Goal: Task Accomplishment & Management: Use online tool/utility

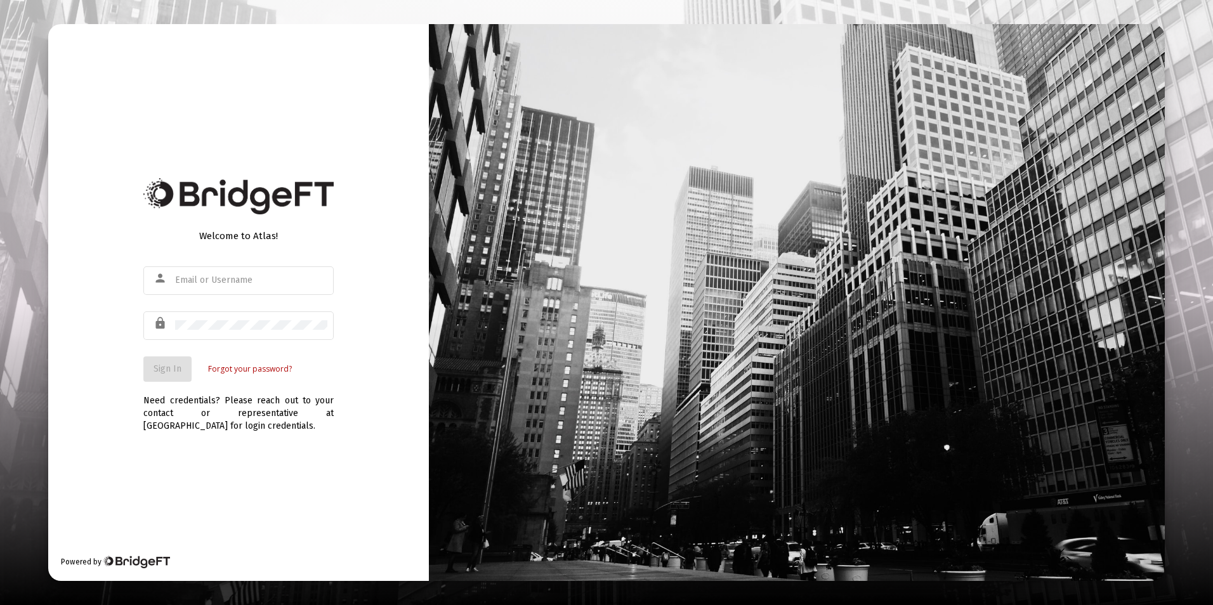
click at [330, 261] on div "Welcome to Atlas! person lock Sign In Forgot your password?" at bounding box center [238, 301] width 190 height 162
click at [246, 308] on mat-form-field "person" at bounding box center [238, 287] width 190 height 45
drag, startPoint x: 249, startPoint y: 280, endPoint x: 234, endPoint y: 219, distance: 63.4
click at [234, 219] on div at bounding box center [238, 197] width 190 height 48
click at [308, 280] on input "text" at bounding box center [251, 280] width 152 height 10
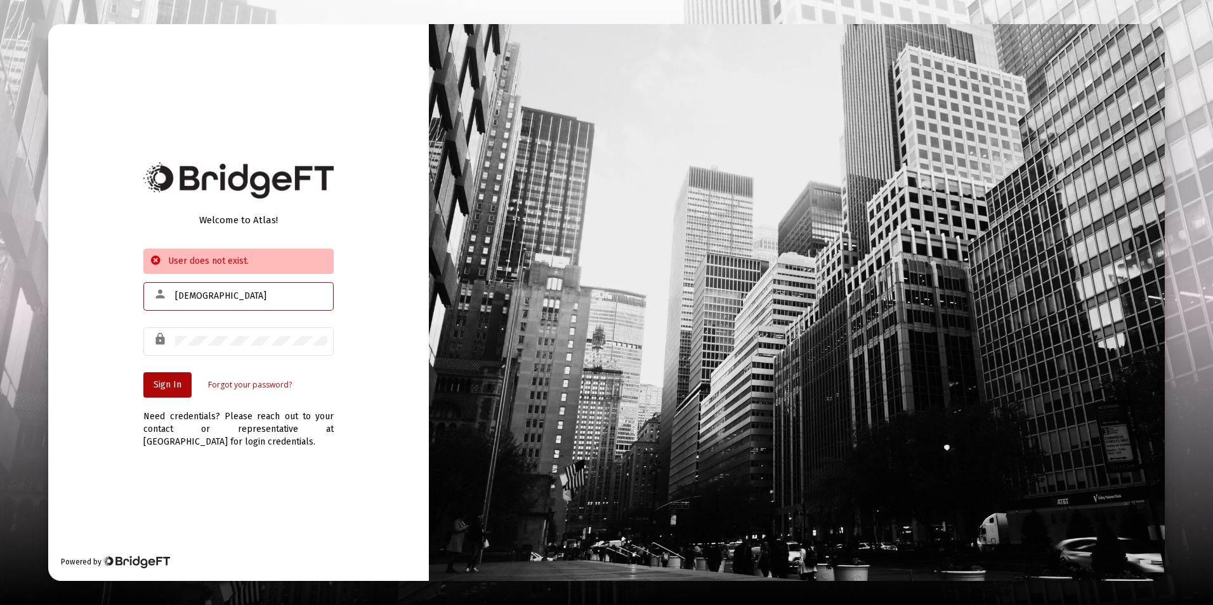
click at [277, 292] on input "[DEMOGRAPHIC_DATA]" at bounding box center [251, 296] width 152 height 10
type input "[EMAIL_ADDRESS][DOMAIN_NAME]"
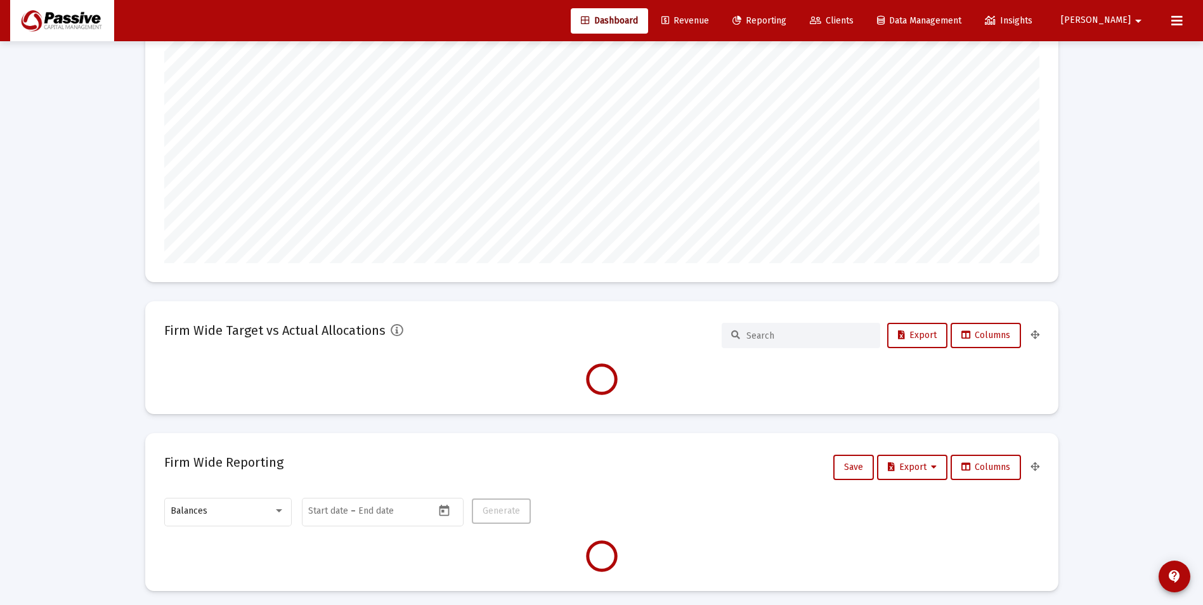
scroll to position [254, 0]
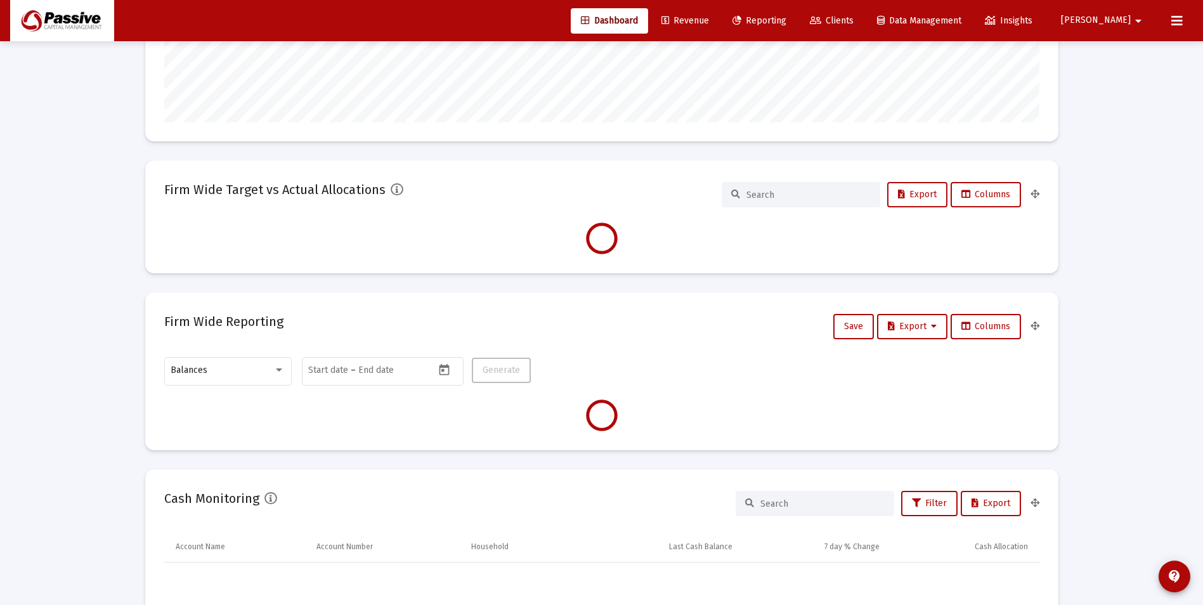
type input "[DATE]"
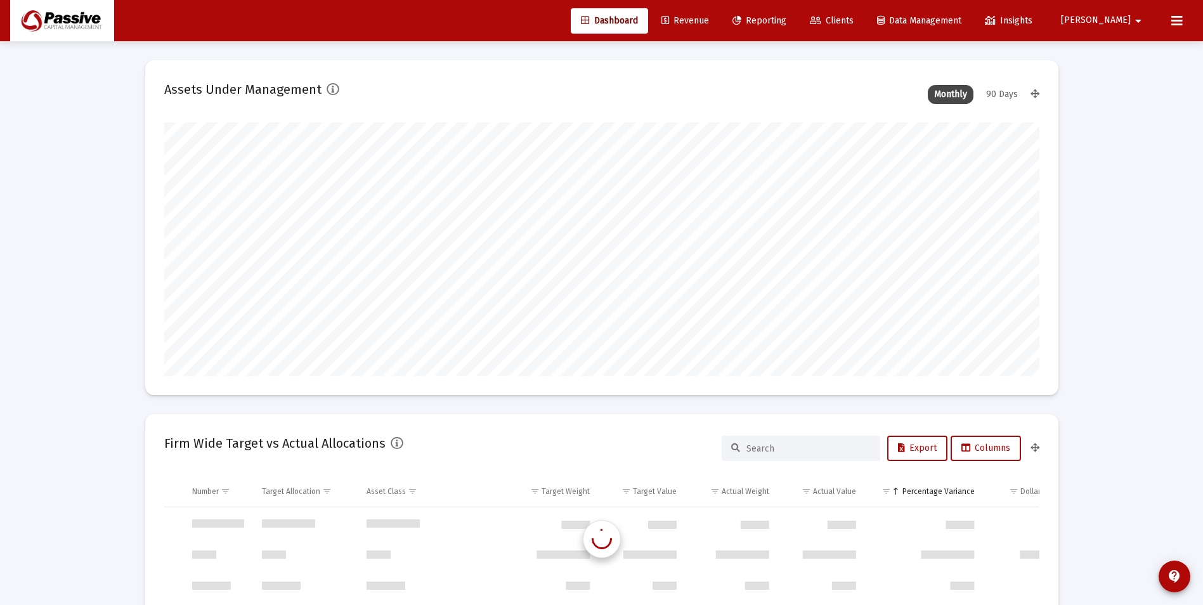
scroll to position [1218, 0]
